Goal: Obtain resource: Download file/media

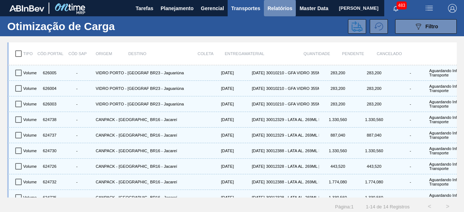
click at [277, 6] on span "Relatórios" at bounding box center [279, 8] width 25 height 9
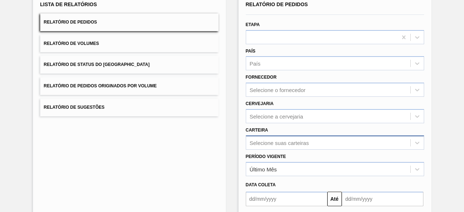
scroll to position [107, 0]
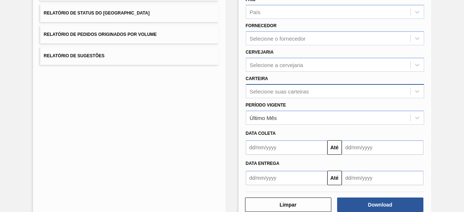
click at [278, 98] on div "Selecione suas carteiras" at bounding box center [335, 91] width 178 height 14
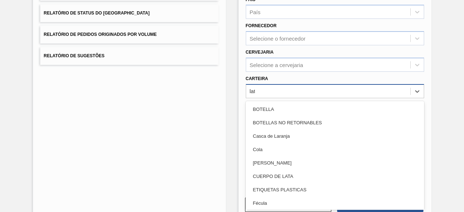
type input "lata"
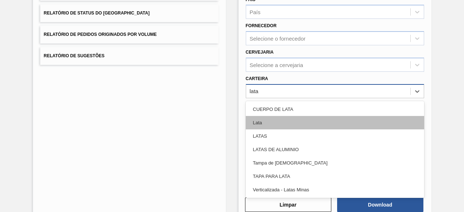
click at [268, 121] on div "Lata" at bounding box center [335, 122] width 178 height 13
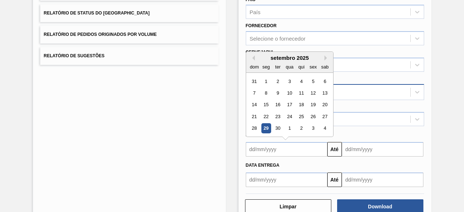
click at [298, 150] on input "text" at bounding box center [287, 149] width 82 height 14
click at [266, 128] on div "29" at bounding box center [266, 129] width 10 height 10
type input "[DATE]"
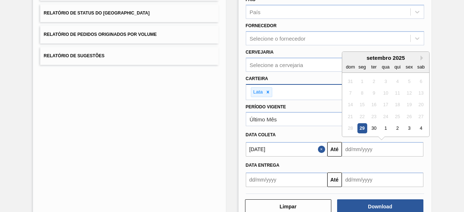
click at [359, 151] on input "text" at bounding box center [383, 149] width 82 height 14
click at [398, 130] on div "2" at bounding box center [397, 129] width 10 height 10
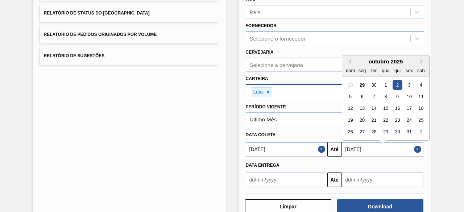
click at [382, 150] on input "[DATE]" at bounding box center [383, 149] width 82 height 14
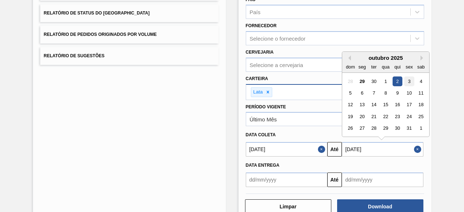
click at [408, 82] on div "3" at bounding box center [409, 81] width 10 height 10
type input "[DATE]"
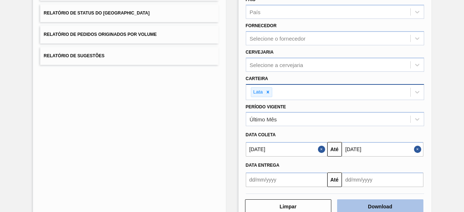
click at [386, 204] on button "Download" at bounding box center [380, 206] width 86 height 14
